Goal: Transaction & Acquisition: Purchase product/service

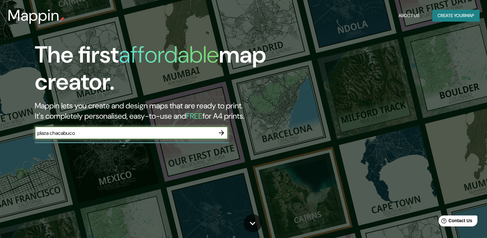
type input "plaza chacabuco"
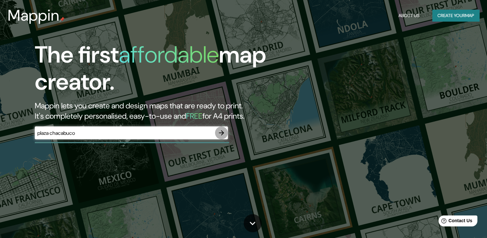
click at [225, 133] on button "button" at bounding box center [221, 132] width 13 height 13
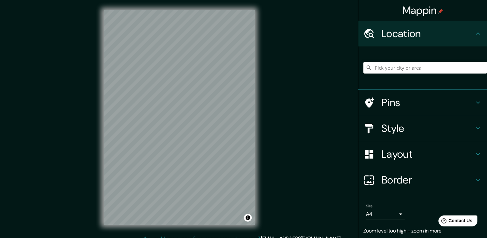
click at [474, 32] on icon at bounding box center [478, 34] width 8 height 8
click at [420, 68] on input "Pick your city or area" at bounding box center [425, 68] width 124 height 12
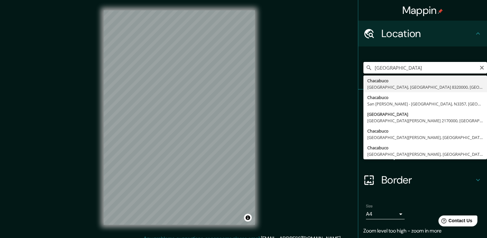
drag, startPoint x: 419, startPoint y: 69, endPoint x: 357, endPoint y: 75, distance: 62.7
click at [358, 75] on div "[GEOGRAPHIC_DATA], [GEOGRAPHIC_DATA] 8320000, [GEOGRAPHIC_DATA] [GEOGRAPHIC_DAT…" at bounding box center [422, 67] width 129 height 43
type input "m"
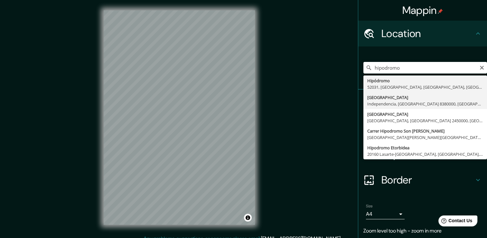
type input "[GEOGRAPHIC_DATA], [GEOGRAPHIC_DATA], [GEOGRAPHIC_DATA] 8380000, [GEOGRAPHIC_DA…"
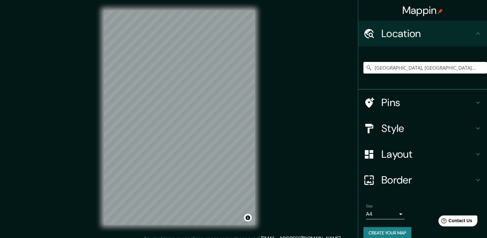
click at [259, 138] on div "© Mapbox © OpenStreetMap Improve this map" at bounding box center [179, 117] width 172 height 234
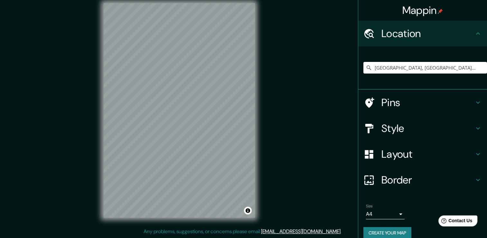
click at [423, 99] on h4 "Pins" at bounding box center [427, 102] width 93 height 13
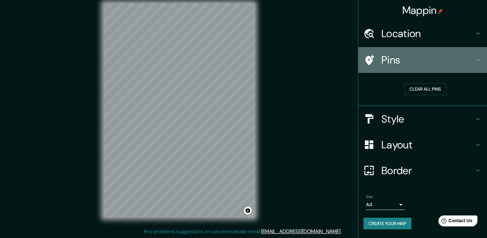
click at [453, 62] on h4 "Pins" at bounding box center [427, 59] width 93 height 13
click at [375, 58] on div at bounding box center [372, 59] width 18 height 11
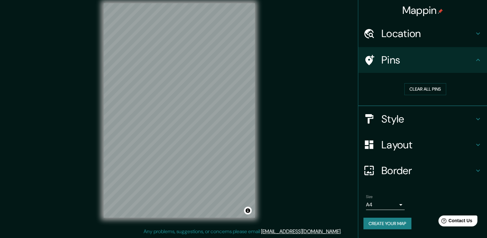
click at [399, 117] on h4 "Style" at bounding box center [427, 118] width 93 height 13
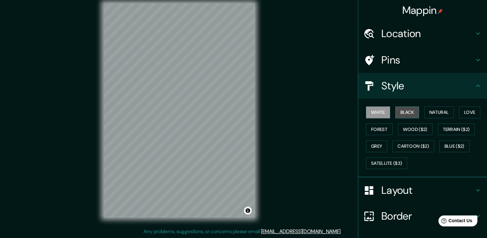
click at [398, 112] on button "Black" at bounding box center [407, 112] width 24 height 12
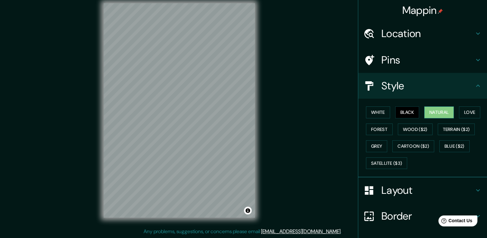
click at [434, 110] on button "Natural" at bounding box center [439, 112] width 30 height 12
click at [459, 112] on button "Love" at bounding box center [469, 112] width 21 height 12
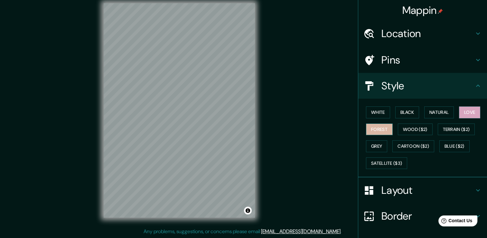
click at [382, 126] on button "Forest" at bounding box center [379, 129] width 27 height 12
click at [410, 128] on button "Wood ($2)" at bounding box center [415, 129] width 35 height 12
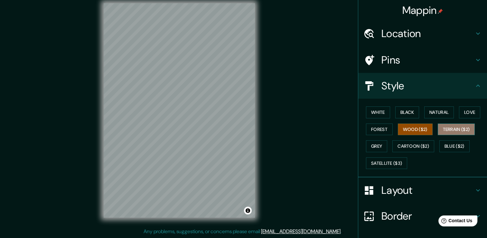
click at [446, 128] on button "Terrain ($2)" at bounding box center [456, 129] width 37 height 12
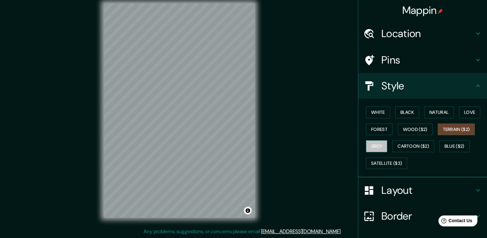
click at [377, 148] on button "Grey" at bounding box center [376, 146] width 21 height 12
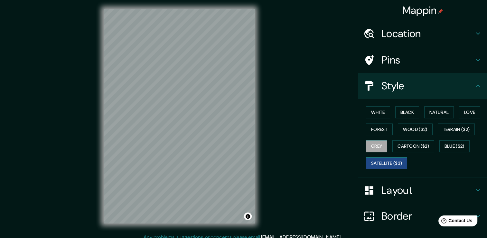
scroll to position [0, 0]
